Goal: Find specific page/section: Find specific page/section

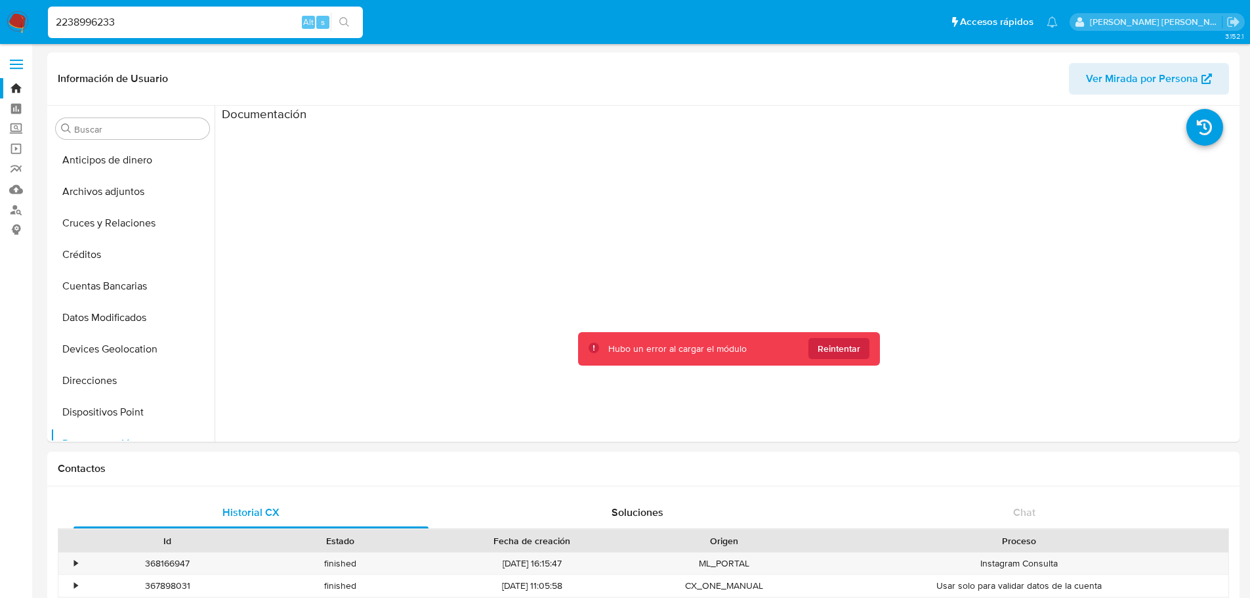
select select "10"
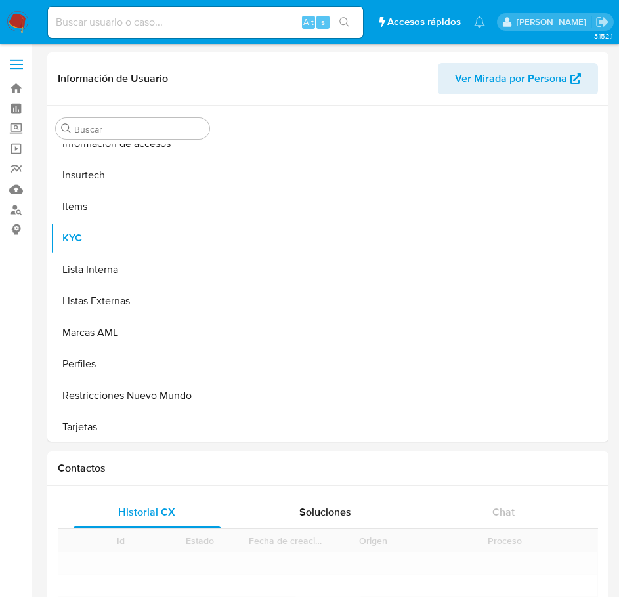
scroll to position [523, 0]
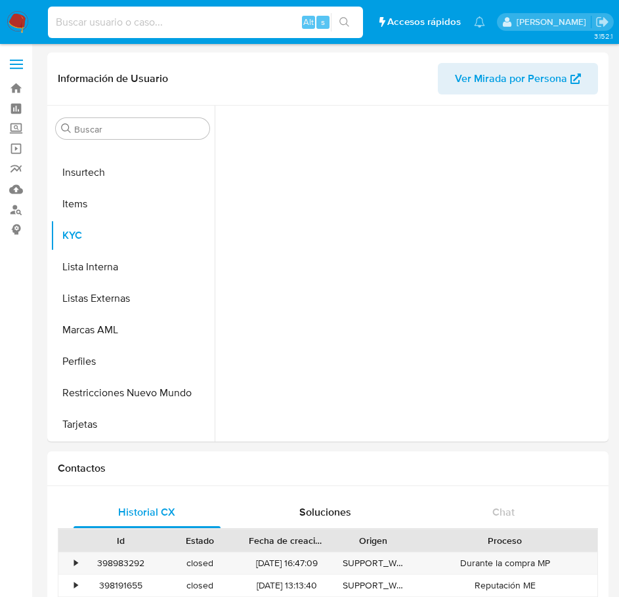
click at [171, 14] on input at bounding box center [205, 22] width 315 height 17
paste input "699631695"
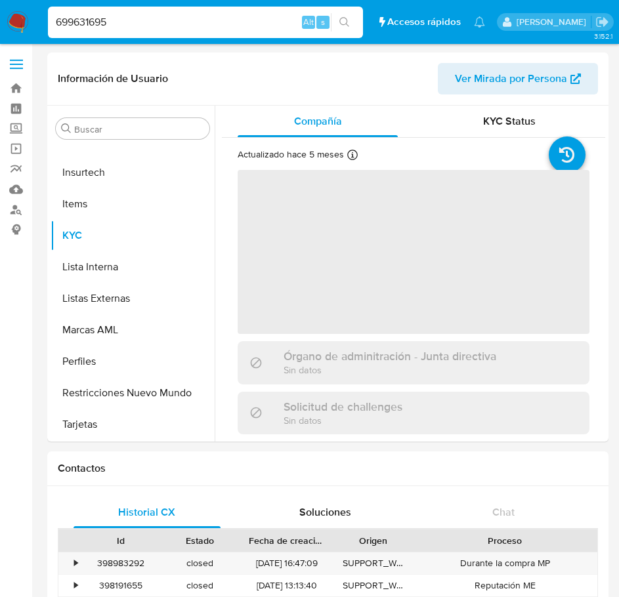
type input "699631695"
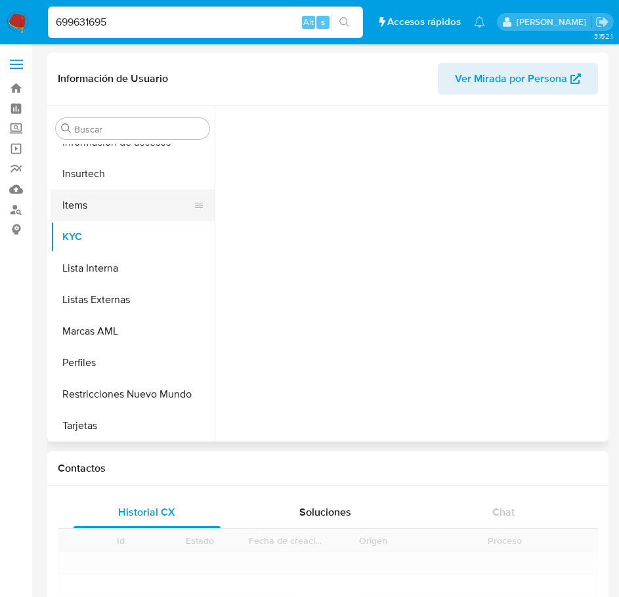
scroll to position [523, 0]
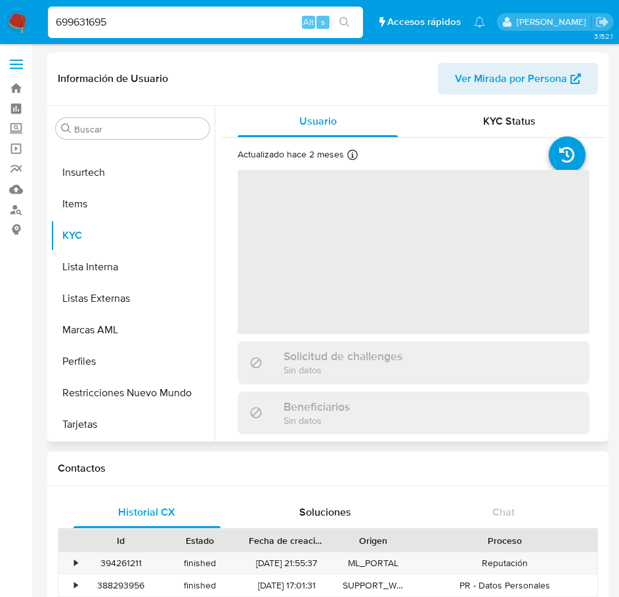
select select "10"
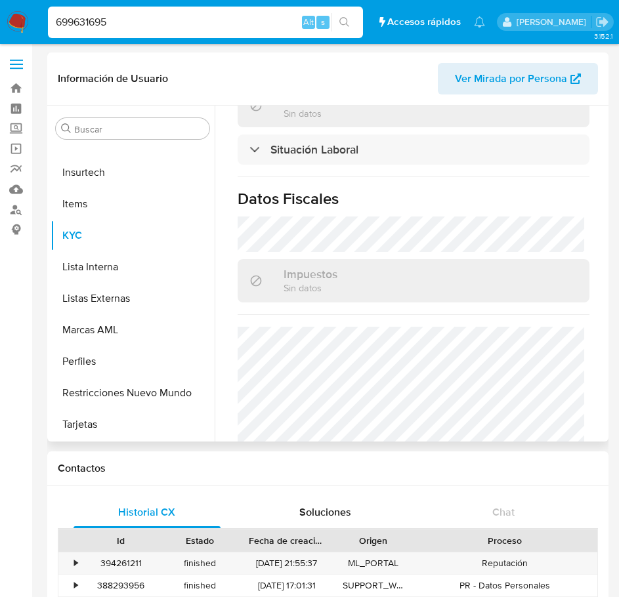
scroll to position [961, 0]
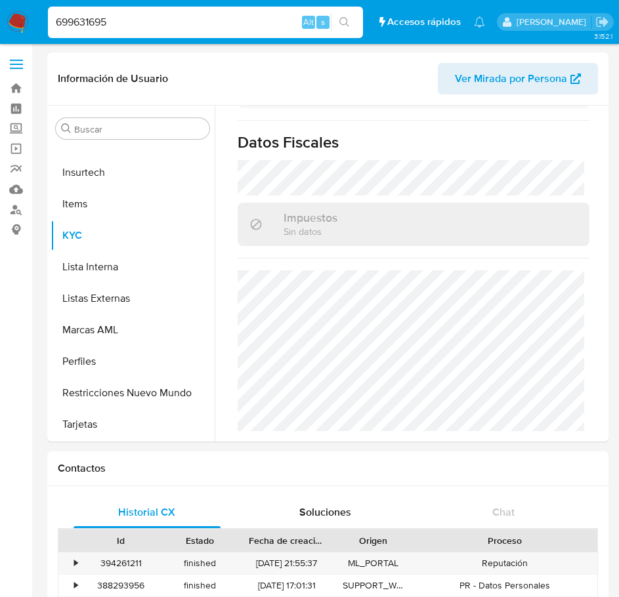
drag, startPoint x: 129, startPoint y: 16, endPoint x: -35, endPoint y: 20, distance: 164.1
paste input "220228233"
type input "220228233"
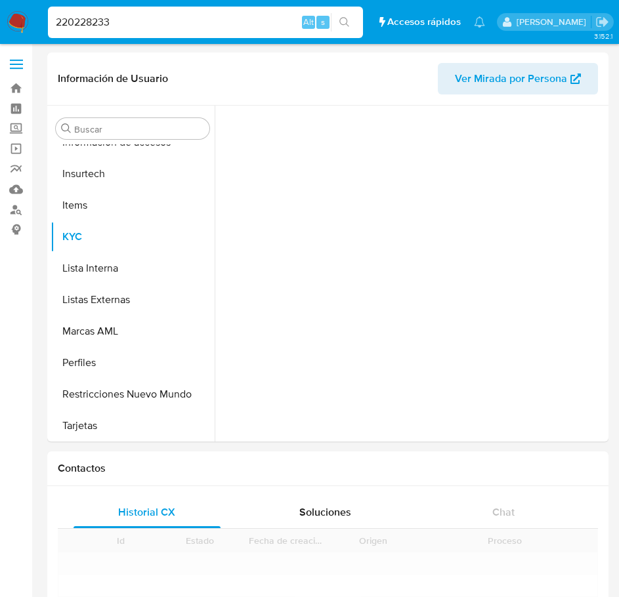
scroll to position [523, 0]
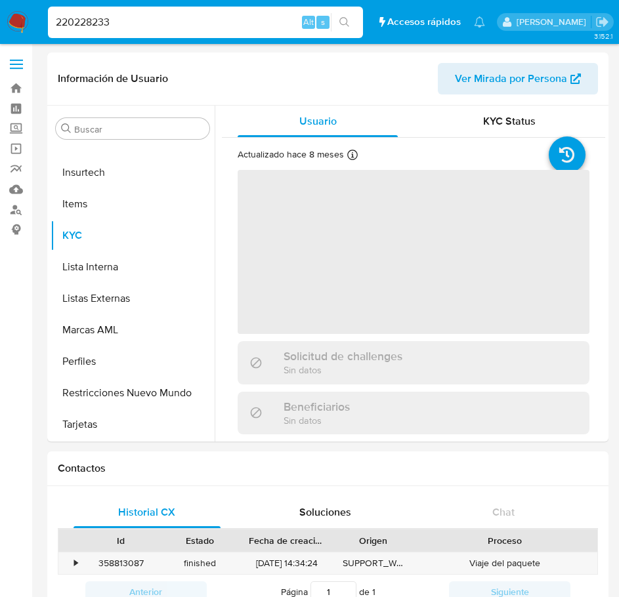
select select "10"
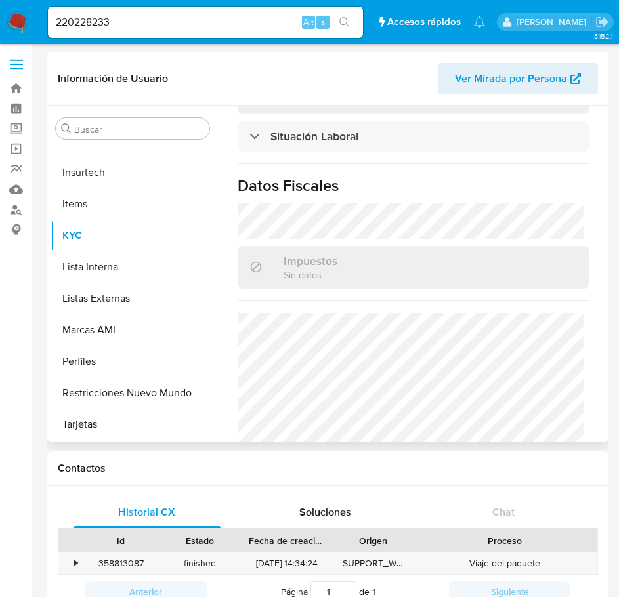
scroll to position [962, 0]
